Goal: Task Accomplishment & Management: Complete application form

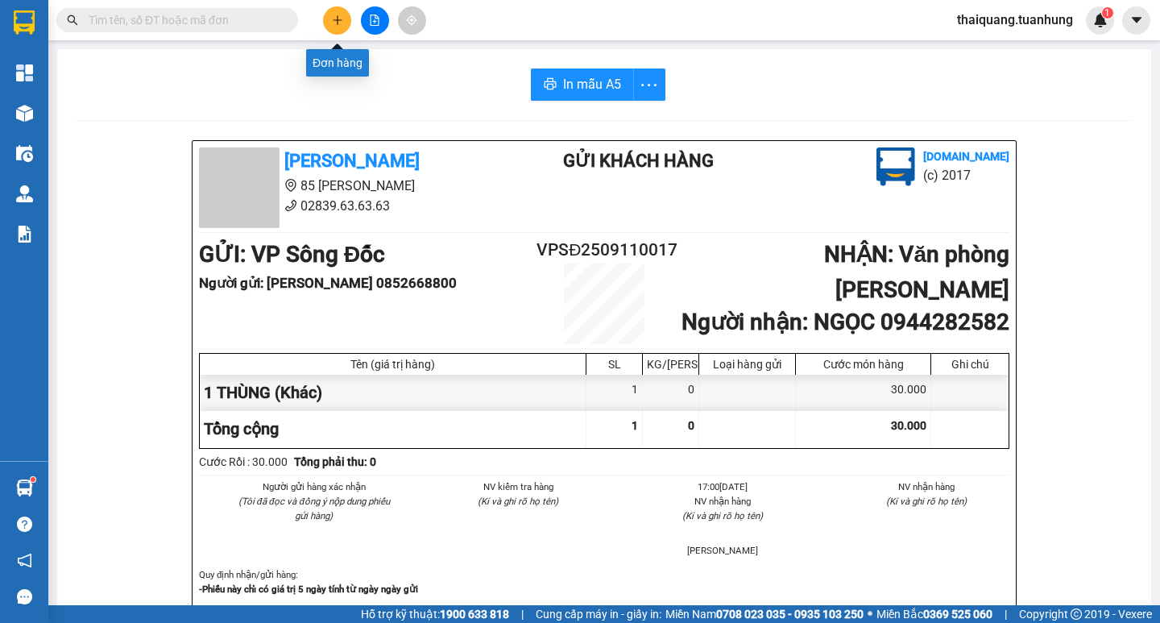
click at [329, 20] on button at bounding box center [337, 20] width 28 height 28
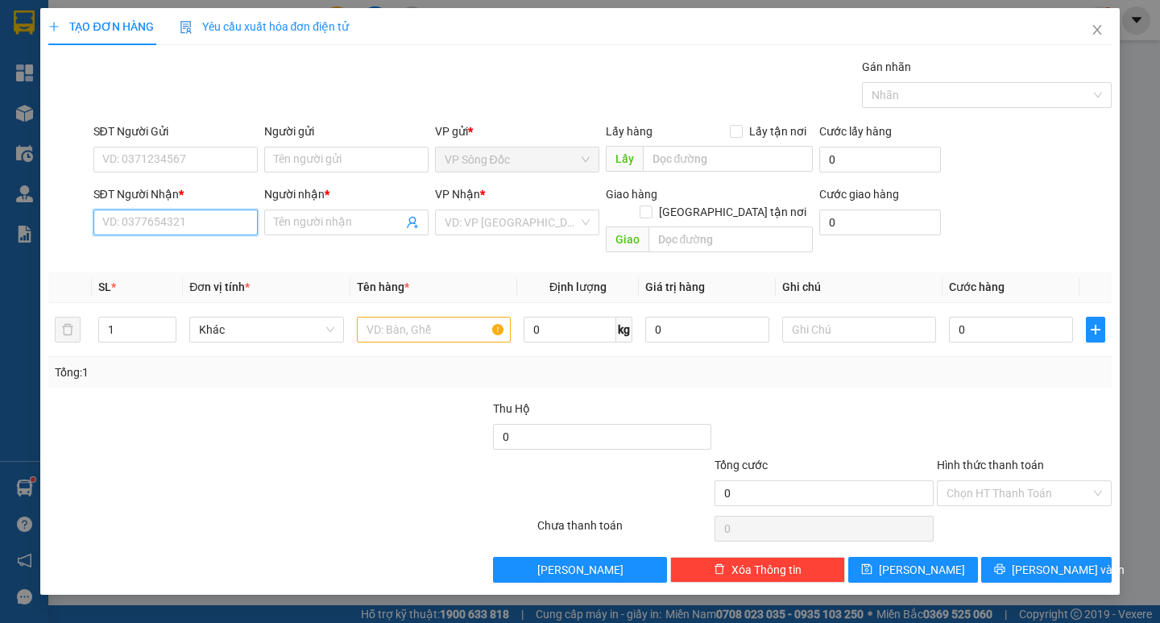
click at [188, 224] on input "SĐT Người Nhận *" at bounding box center [175, 222] width 164 height 26
type input "0905049299"
click at [187, 255] on div "0905049299 - PHƯỚC" at bounding box center [175, 255] width 145 height 18
type input "PHƯỚC"
type input "0905049299"
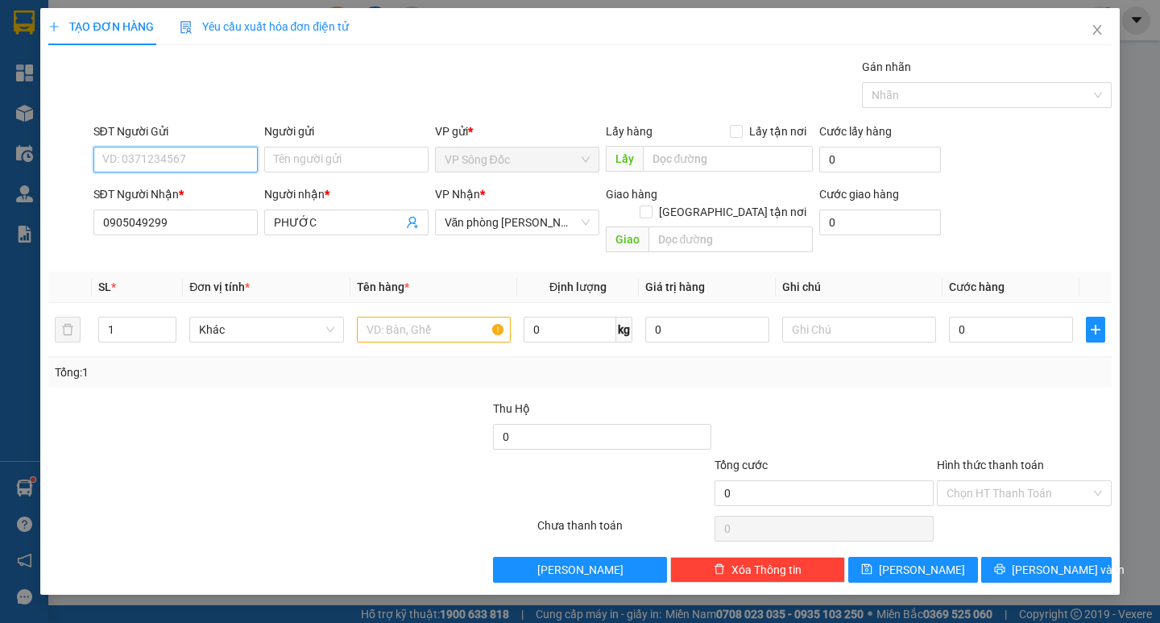
click at [208, 169] on input "SĐT Người Gửi" at bounding box center [175, 160] width 164 height 26
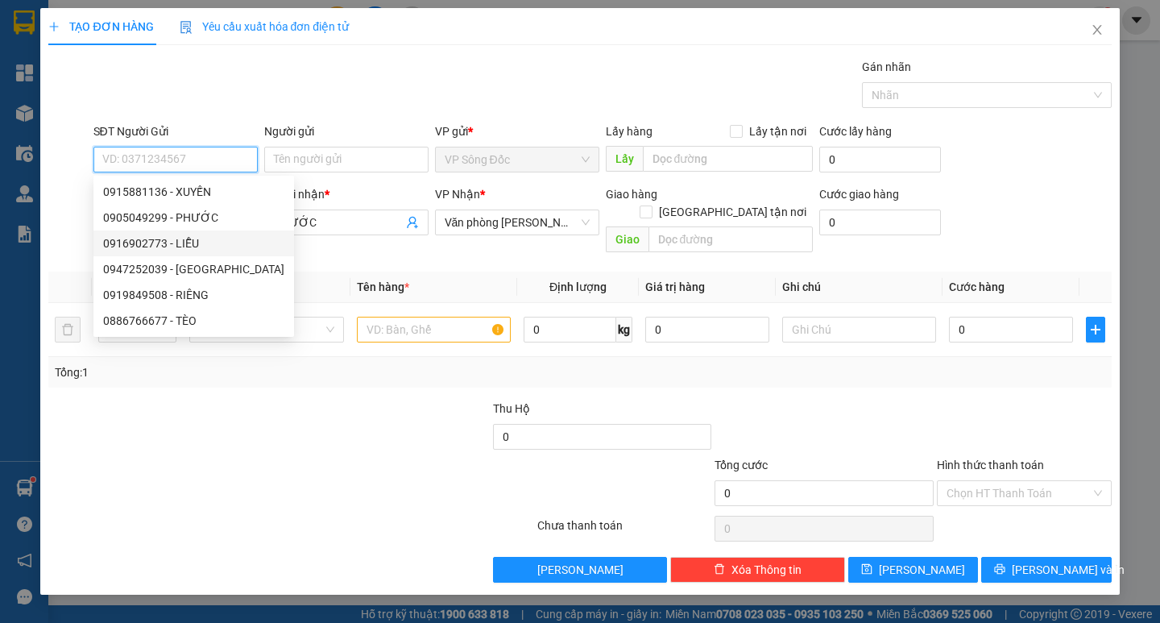
click at [207, 238] on div "0916902773 - LIỄU" at bounding box center [193, 243] width 181 height 18
type input "0916902773"
type input "LIỄU"
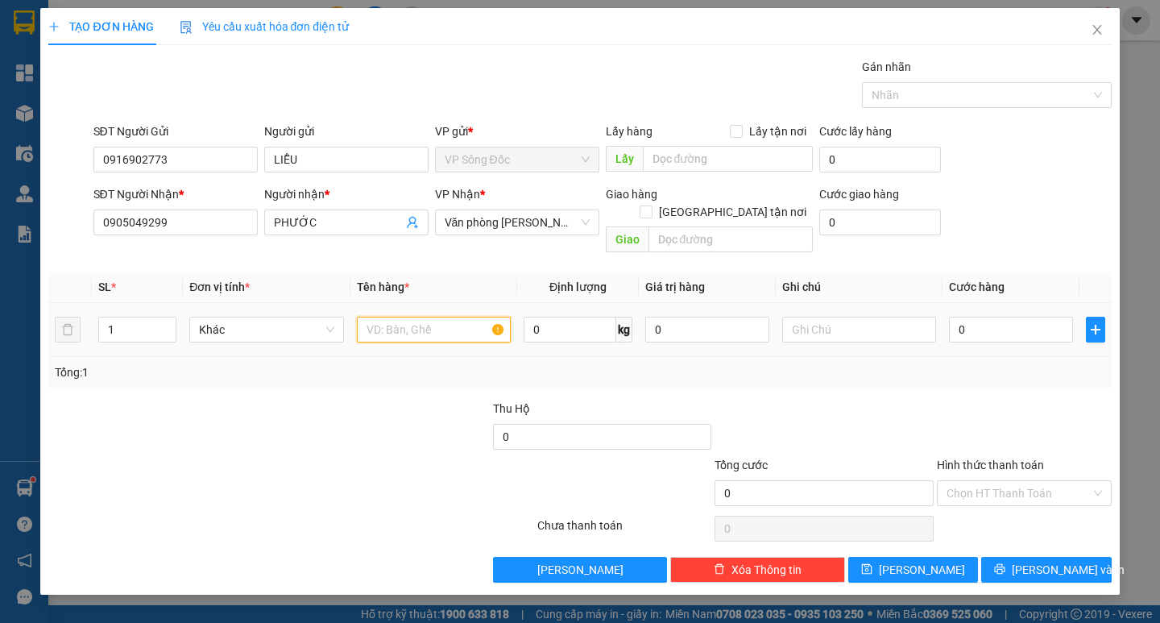
click at [385, 317] on input "text" at bounding box center [434, 330] width 154 height 26
type input "1 THÙNG"
click at [983, 317] on input "0" at bounding box center [1011, 330] width 124 height 26
type input "7"
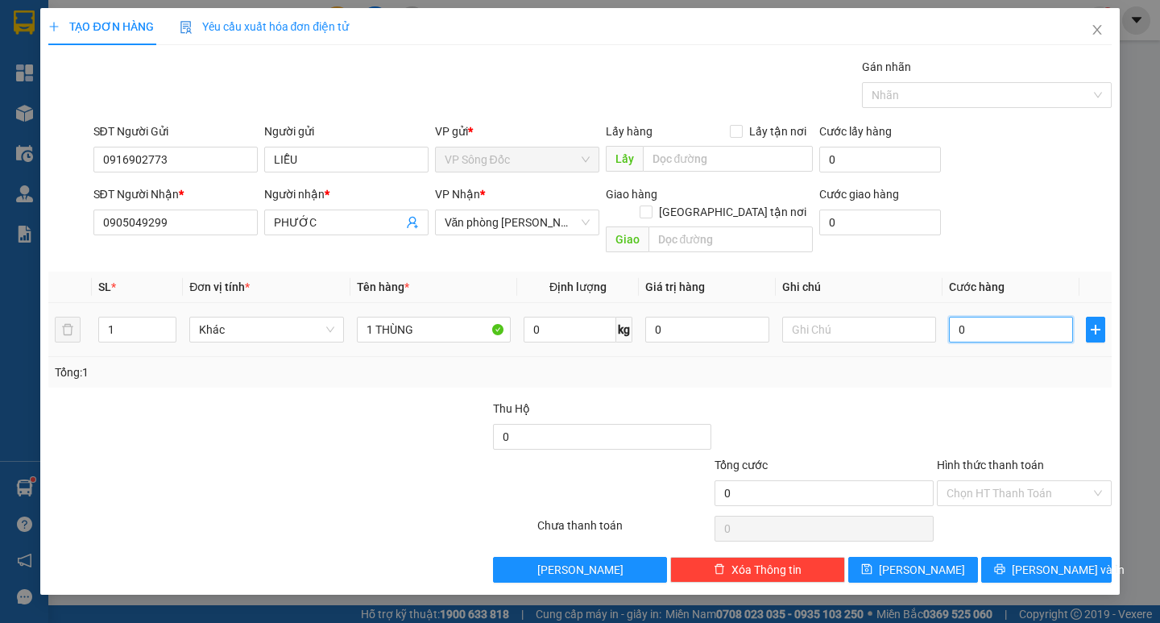
type input "7"
type input "70"
type input "700"
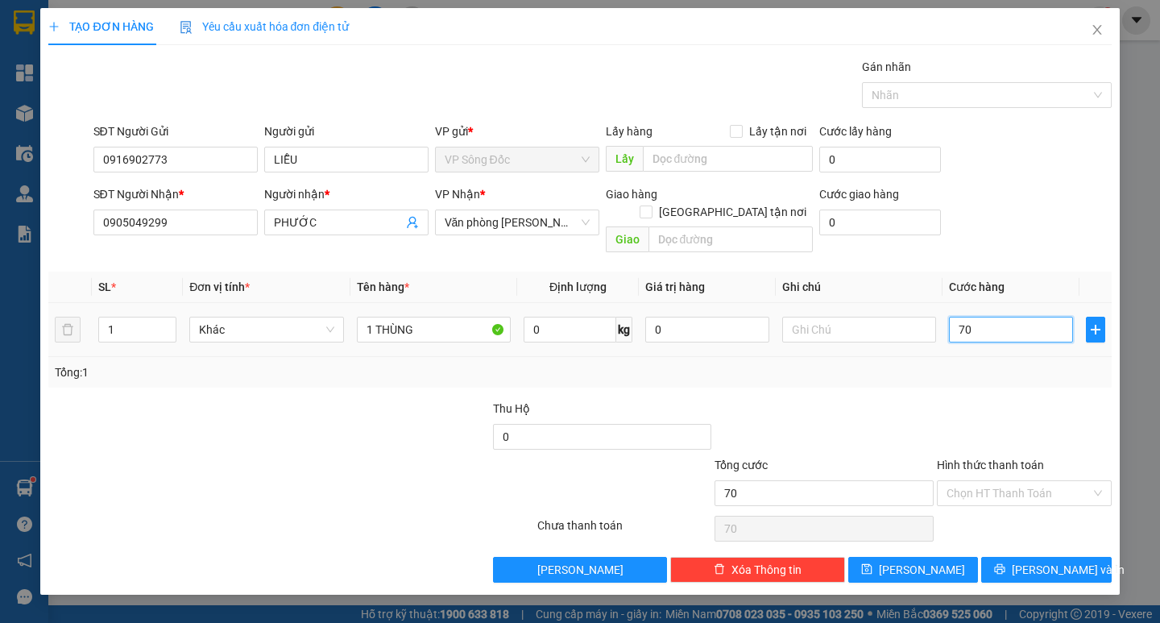
type input "700"
type input "7.000"
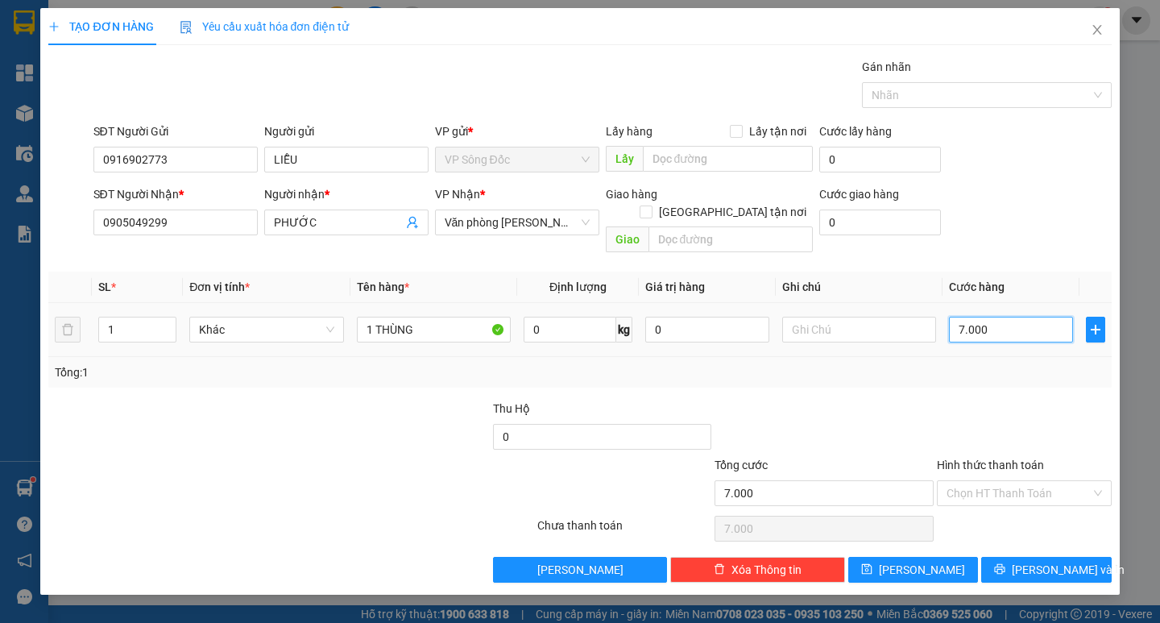
type input "70.000"
click at [1025, 481] on input "Hình thức thanh toán" at bounding box center [1019, 493] width 144 height 24
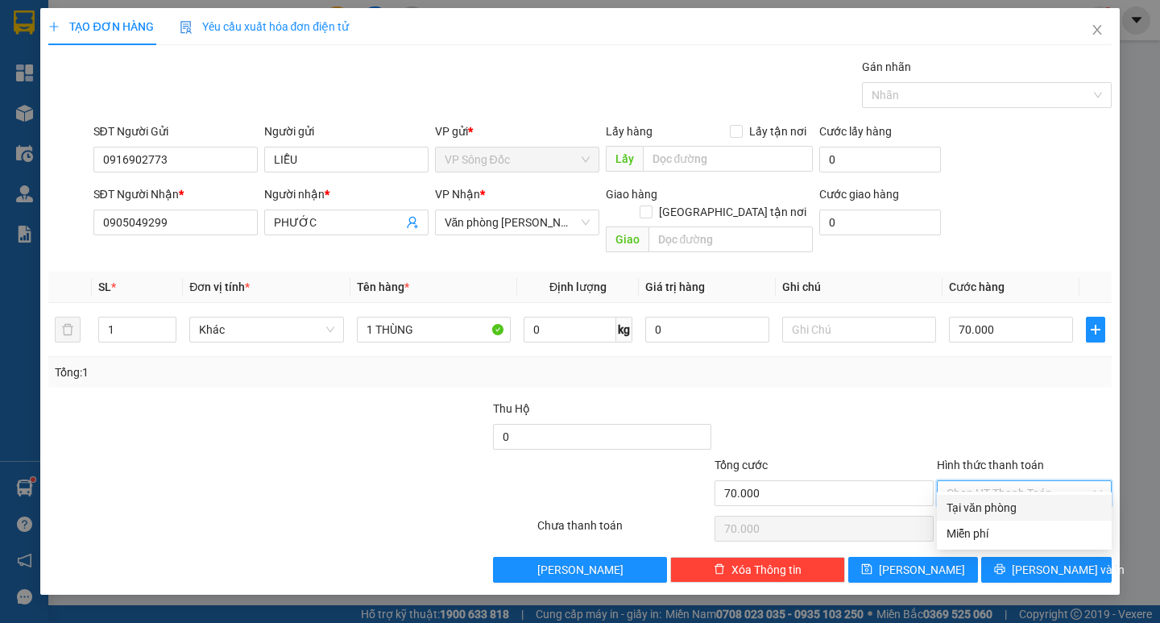
click at [995, 507] on div "Tại văn phòng" at bounding box center [1024, 508] width 155 height 18
type input "0"
click at [1020, 559] on button "[PERSON_NAME] và In" at bounding box center [1046, 570] width 130 height 26
